Goal: Task Accomplishment & Management: Complete application form

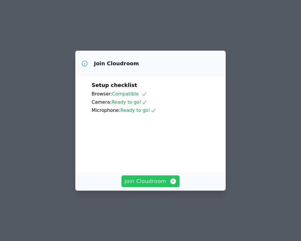
click at [145, 185] on span "Join Cloudroom" at bounding box center [151, 181] width 52 height 8
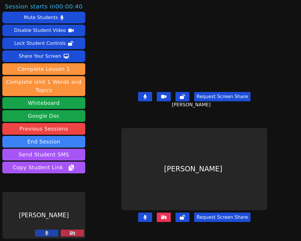
click at [75, 234] on button at bounding box center [72, 232] width 23 height 7
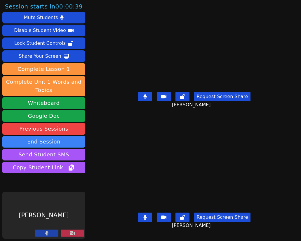
click at [46, 234] on icon at bounding box center [46, 232] width 3 height 5
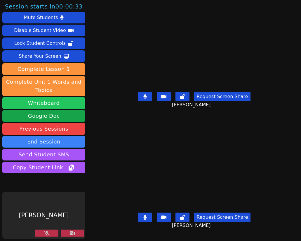
click at [34, 103] on button "Whiteboard" at bounding box center [43, 103] width 83 height 12
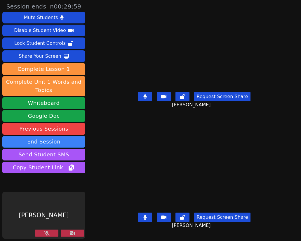
click at [72, 233] on icon at bounding box center [73, 232] width 6 height 5
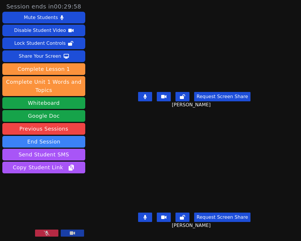
click at [52, 233] on button at bounding box center [46, 232] width 23 height 7
click at [190, 117] on div "Braycen Cisneros Request Screen Share Braycen Cisneros" at bounding box center [195, 60] width 146 height 120
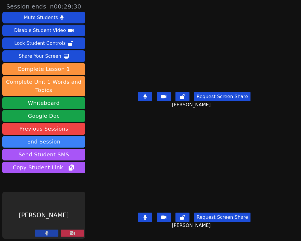
click at [74, 231] on icon at bounding box center [73, 232] width 6 height 5
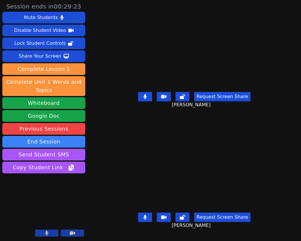
click at [145, 101] on button at bounding box center [145, 96] width 14 height 9
drag, startPoint x: 147, startPoint y: 215, endPoint x: 261, endPoint y: 221, distance: 114.2
click at [147, 215] on icon at bounding box center [146, 217] width 4 height 5
click at [144, 216] on icon at bounding box center [145, 217] width 6 height 5
click at [146, 217] on icon at bounding box center [145, 217] width 3 height 5
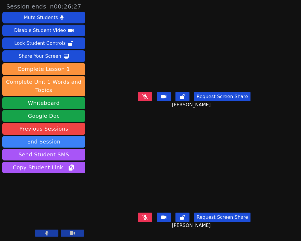
click at [147, 97] on icon at bounding box center [145, 96] width 6 height 5
click at [145, 97] on icon at bounding box center [146, 96] width 4 height 5
click at [146, 97] on icon at bounding box center [145, 96] width 6 height 5
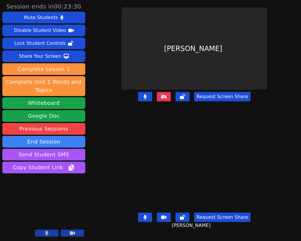
click at [45, 230] on button at bounding box center [46, 232] width 23 height 7
click at [70, 230] on button at bounding box center [72, 232] width 23 height 7
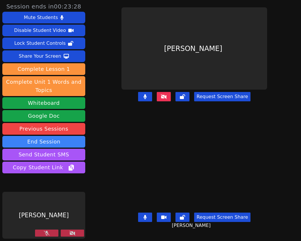
click at [47, 231] on icon at bounding box center [47, 232] width 6 height 5
click at [76, 234] on button at bounding box center [72, 232] width 23 height 7
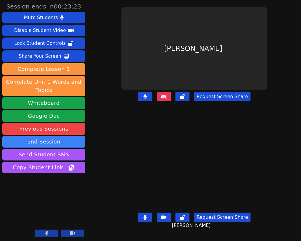
click at [146, 98] on icon at bounding box center [146, 96] width 4 height 5
click at [149, 217] on button at bounding box center [145, 216] width 14 height 9
click at [169, 99] on button at bounding box center [164, 96] width 14 height 9
click at [146, 99] on icon at bounding box center [145, 96] width 6 height 5
click at [167, 99] on icon at bounding box center [164, 96] width 6 height 5
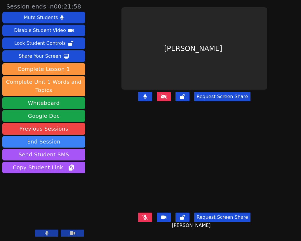
click at [150, 215] on button at bounding box center [145, 216] width 14 height 9
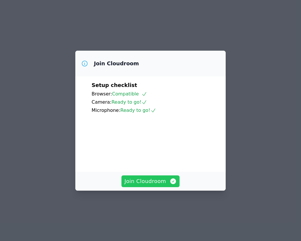
click at [155, 185] on span "Join Cloudroom" at bounding box center [151, 181] width 52 height 8
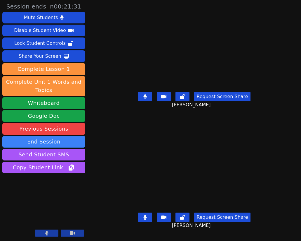
click at [144, 99] on button at bounding box center [145, 96] width 14 height 9
click at [142, 218] on button at bounding box center [145, 216] width 14 height 9
click at [143, 98] on button at bounding box center [145, 96] width 14 height 9
click at [147, 217] on icon at bounding box center [145, 217] width 6 height 5
click at [146, 215] on icon at bounding box center [145, 217] width 3 height 5
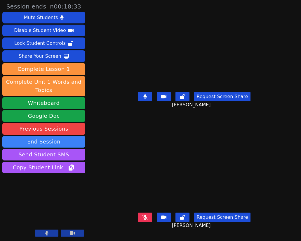
click at [147, 99] on icon at bounding box center [145, 96] width 3 height 5
click at [145, 99] on icon at bounding box center [145, 96] width 6 height 5
click at [145, 212] on div "Request Screen Share Braycen Cisneros" at bounding box center [195, 221] width 146 height 23
click at [148, 215] on icon at bounding box center [145, 217] width 6 height 5
click at [146, 216] on icon at bounding box center [145, 217] width 3 height 5
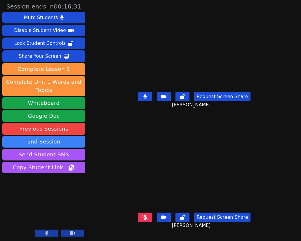
click at [146, 214] on button at bounding box center [145, 216] width 14 height 9
click at [47, 233] on icon at bounding box center [46, 232] width 3 height 5
click at [41, 232] on button at bounding box center [46, 232] width 23 height 7
click at [147, 99] on icon at bounding box center [146, 96] width 4 height 5
click at [149, 218] on button at bounding box center [145, 216] width 14 height 9
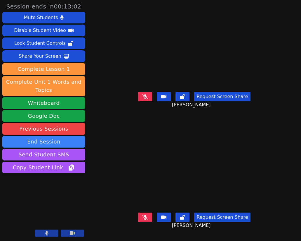
click at [146, 213] on button at bounding box center [145, 216] width 14 height 9
click at [147, 216] on icon at bounding box center [145, 217] width 3 height 5
click at [146, 99] on icon at bounding box center [145, 96] width 6 height 5
click at [146, 218] on icon at bounding box center [145, 217] width 6 height 5
click at [148, 101] on button at bounding box center [145, 96] width 14 height 9
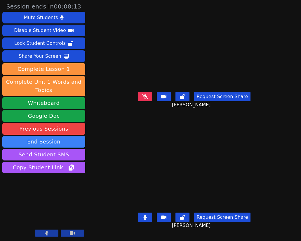
click at [146, 216] on icon at bounding box center [145, 217] width 3 height 5
click at [145, 99] on icon at bounding box center [145, 96] width 6 height 5
click at [145, 219] on icon at bounding box center [145, 217] width 6 height 5
click at [147, 97] on icon at bounding box center [146, 96] width 4 height 5
click at [144, 218] on button at bounding box center [145, 216] width 14 height 9
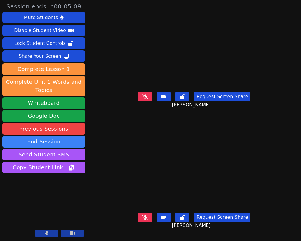
click at [146, 98] on icon at bounding box center [145, 96] width 6 height 5
click at [146, 98] on icon at bounding box center [145, 96] width 3 height 5
click at [144, 219] on icon at bounding box center [145, 217] width 6 height 5
click at [146, 99] on icon at bounding box center [145, 96] width 6 height 5
click at [148, 221] on button at bounding box center [145, 216] width 14 height 9
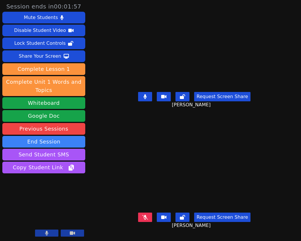
click at [147, 98] on icon at bounding box center [145, 96] width 3 height 5
click at [144, 99] on icon at bounding box center [145, 96] width 6 height 5
click at [144, 217] on icon at bounding box center [145, 217] width 6 height 5
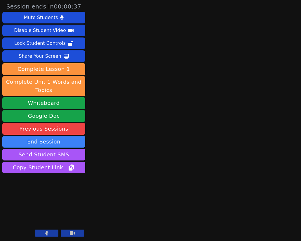
click at [69, 233] on button at bounding box center [72, 232] width 23 height 7
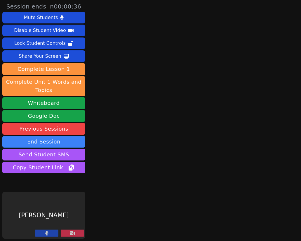
click at [48, 233] on icon at bounding box center [46, 232] width 3 height 5
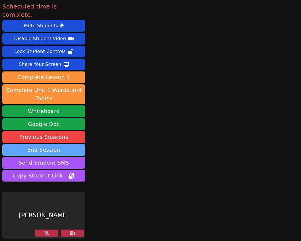
click at [51, 144] on button "End Session" at bounding box center [43, 150] width 83 height 12
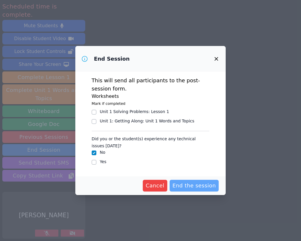
click at [204, 186] on span "End the session" at bounding box center [195, 185] width 44 height 8
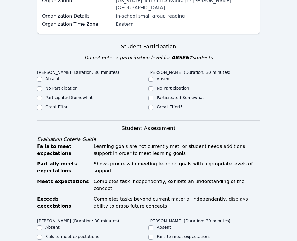
scroll to position [117, 0]
click at [56, 109] on label "Great Effort!" at bounding box center [57, 106] width 25 height 5
click at [42, 109] on input "Great Effort!" at bounding box center [39, 107] width 5 height 5
checkbox input "true"
click at [157, 109] on label "Great Effort!" at bounding box center [169, 106] width 25 height 5
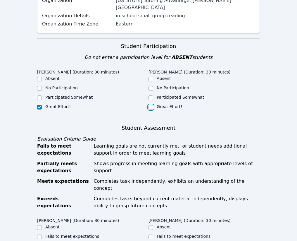
click at [149, 109] on input "Great Effort!" at bounding box center [151, 107] width 5 height 5
checkbox input "true"
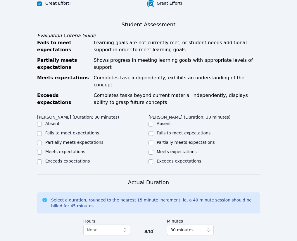
scroll to position [234, 0]
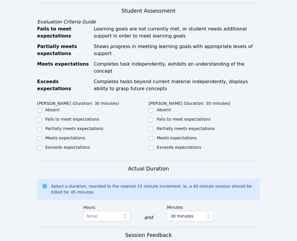
click at [47, 149] on label "Exceeds expectations" at bounding box center [67, 147] width 44 height 5
click at [42, 150] on input "Exceeds expectations" at bounding box center [39, 147] width 5 height 5
checkbox input "true"
click at [52, 140] on label "Meets expectations" at bounding box center [65, 137] width 40 height 5
click at [42, 141] on input "Meets expectations" at bounding box center [39, 138] width 5 height 5
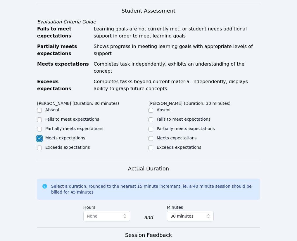
checkbox input "true"
checkbox input "false"
click at [157, 140] on label "Meets expectations" at bounding box center [177, 137] width 40 height 5
click at [149, 141] on input "Meets expectations" at bounding box center [151, 138] width 5 height 5
checkbox input "true"
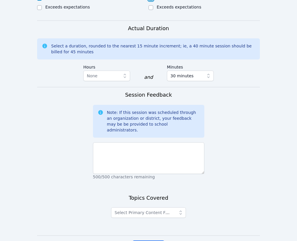
scroll to position [409, 0]
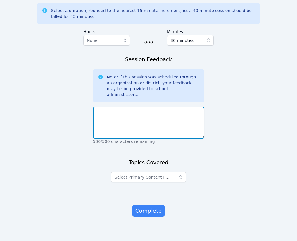
click at [171, 138] on textarea at bounding box center [148, 123] width 111 height 32
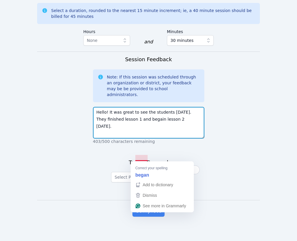
click at [145, 138] on textarea "Hello! It was great to see the students today. They finished lesson 1 and begai…" at bounding box center [148, 123] width 111 height 32
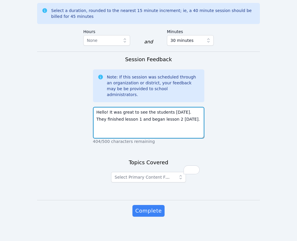
click at [182, 138] on textarea "Hello! It was great to see the students today. They finished lesson 1 and began…" at bounding box center [148, 123] width 111 height 32
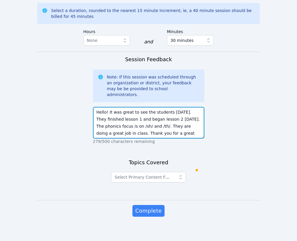
type textarea "Hello! It was great to see the students today. They finished lesson 1 and began…"
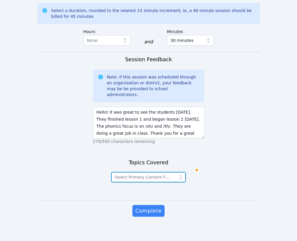
click at [160, 179] on span "Select Primary Content Focus" at bounding box center [145, 177] width 60 height 5
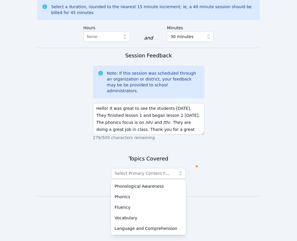
scroll to position [452, 0]
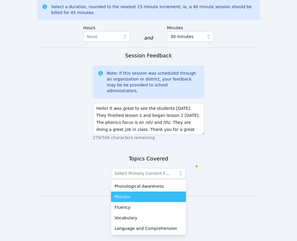
click at [128, 197] on span "Phonics" at bounding box center [123, 197] width 16 height 6
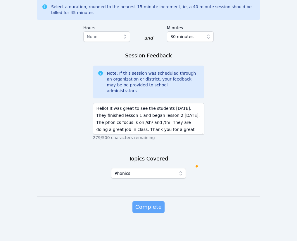
click at [144, 206] on span "Complete" at bounding box center [148, 207] width 26 height 8
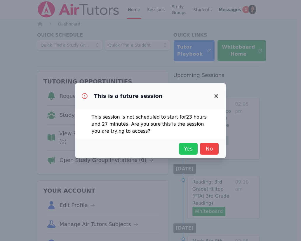
click at [194, 146] on span "Yes" at bounding box center [188, 148] width 13 height 8
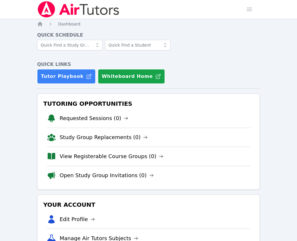
click at [0, 0] on span "Messages" at bounding box center [0, 0] width 0 height 0
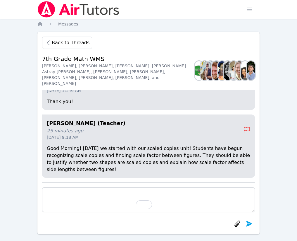
click at [0, 0] on link "Home" at bounding box center [0, 0] width 0 height 0
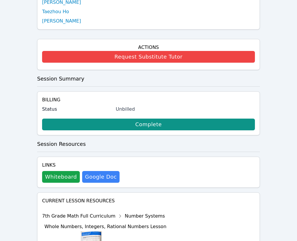
scroll to position [253, 0]
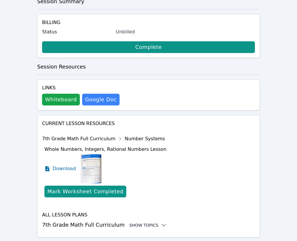
click at [136, 222] on div "Show Topics" at bounding box center [147, 225] width 37 height 6
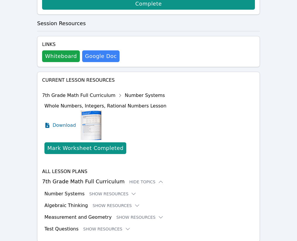
scroll to position [301, 0]
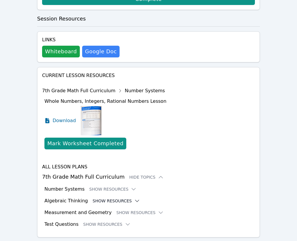
click at [99, 198] on button "Show Resources" at bounding box center [116, 201] width 47 height 6
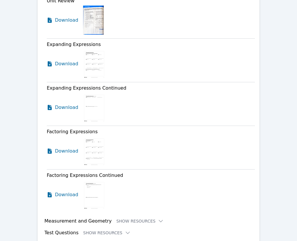
scroll to position [1525, 0]
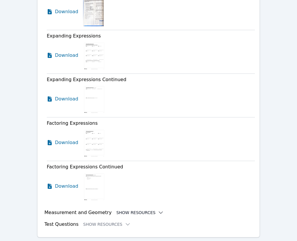
click at [137, 209] on button "Show Resources" at bounding box center [139, 212] width 47 height 6
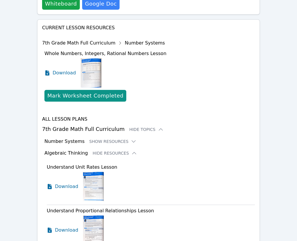
scroll to position [384, 0]
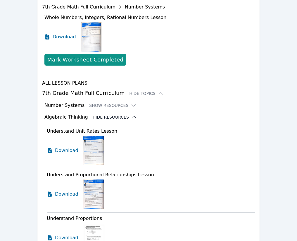
click at [100, 114] on button "Hide Resources" at bounding box center [115, 117] width 44 height 6
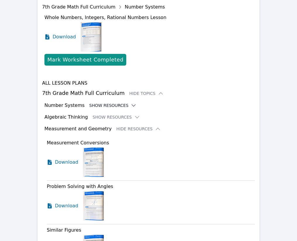
click at [98, 102] on button "Show Resources" at bounding box center [112, 105] width 47 height 6
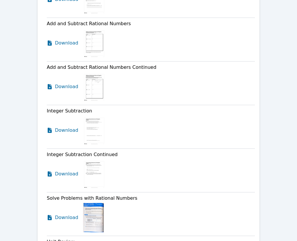
scroll to position [1057, 0]
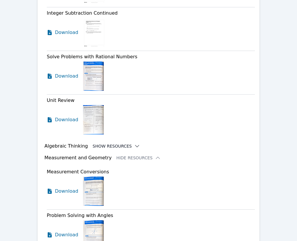
click at [105, 143] on button "Show Resources" at bounding box center [116, 146] width 47 height 6
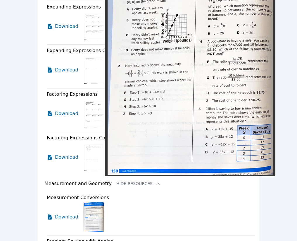
scroll to position [2255, 0]
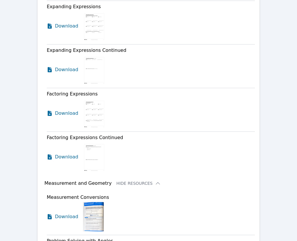
click at [83, 179] on h3 "Measurement and Geometry" at bounding box center [77, 182] width 67 height 7
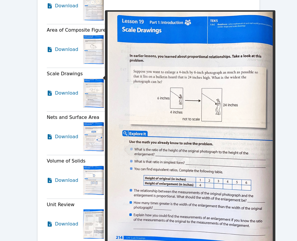
scroll to position [2606, 0]
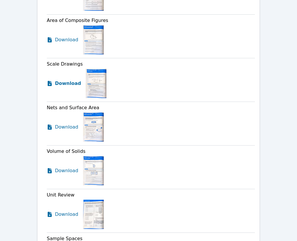
click at [62, 80] on span "Download" at bounding box center [68, 83] width 26 height 7
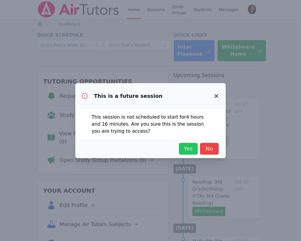
click at [192, 146] on span "Yes" at bounding box center [188, 148] width 13 height 8
